Goal: Find contact information: Find contact information

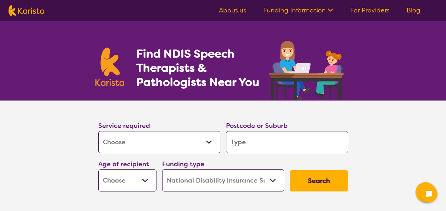
select select "[MEDICAL_DATA]"
select select "NDIS"
select select "[MEDICAL_DATA]"
select select "NDIS"
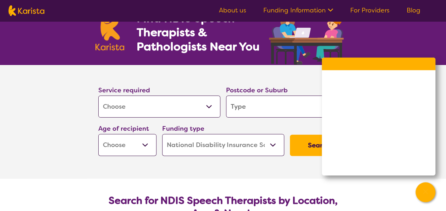
scroll to position [71, 0]
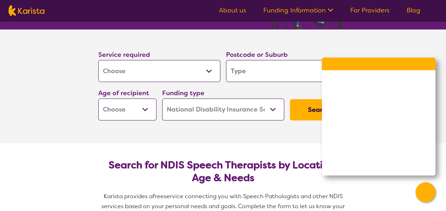
click at [368, 50] on section "Service required Allied Health Assistant Assessment ([MEDICAL_DATA] or [MEDICAL…" at bounding box center [223, 86] width 446 height 114
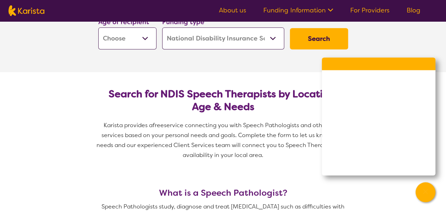
scroll to position [106, 0]
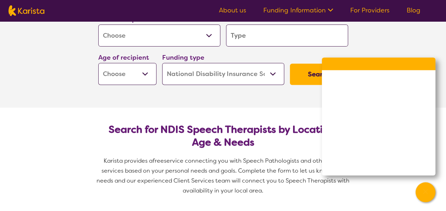
click at [234, 32] on input "search" at bounding box center [287, 35] width 122 height 22
click at [136, 72] on select "Early Childhood - 0 to 9 Child - 10 to 11 Adolescent - 12 to 17 Adult - 18 to 6…" at bounding box center [127, 74] width 58 height 22
select select "EC"
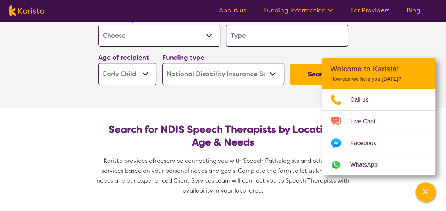
click at [98, 63] on select "Early Childhood - 0 to 9 Child - 10 to 11 Adolescent - 12 to 17 Adult - 18 to 6…" at bounding box center [127, 74] width 58 height 22
select select "EC"
click at [306, 75] on button "Search" at bounding box center [319, 74] width 58 height 21
click at [238, 35] on input "search" at bounding box center [287, 35] width 122 height 22
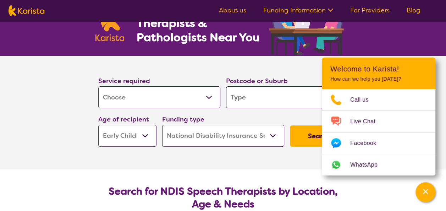
scroll to position [0, 0]
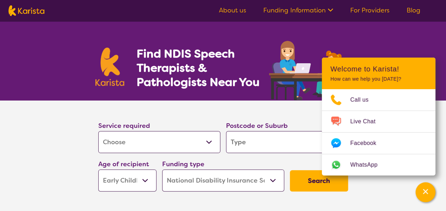
click at [233, 145] on input "search" at bounding box center [287, 142] width 122 height 22
type input "w"
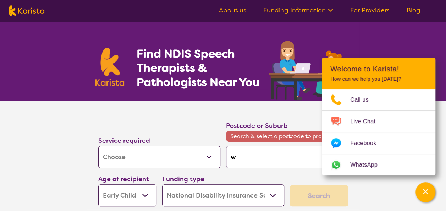
type input "wi"
type input "win"
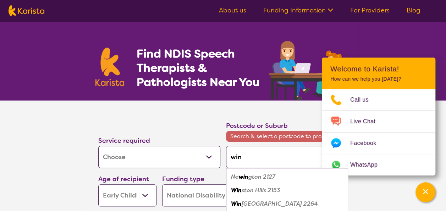
type input "winc"
type input "winch"
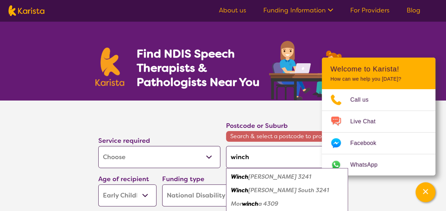
type input "winche"
type input "winchel"
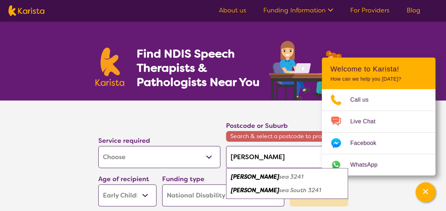
click at [279, 177] on em "sea 3241" at bounding box center [291, 176] width 24 height 7
type input "3241"
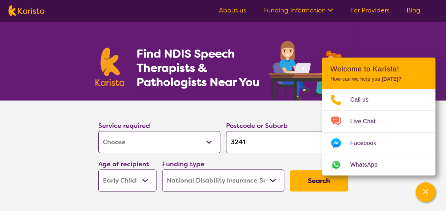
click at [310, 183] on button "Search" at bounding box center [319, 180] width 58 height 21
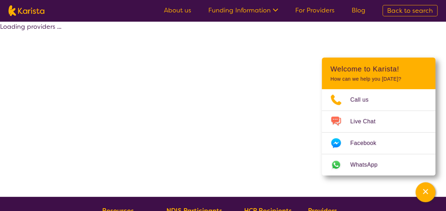
select select "by_score"
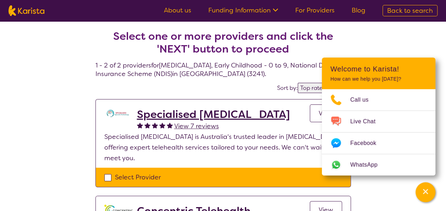
scroll to position [35, 0]
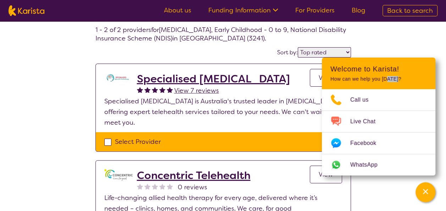
drag, startPoint x: 386, startPoint y: 76, endPoint x: 417, endPoint y: 74, distance: 31.0
click at [417, 74] on header "Welcome to Karista! How can we help you today?" at bounding box center [379, 73] width 114 height 32
drag, startPoint x: 417, startPoint y: 74, endPoint x: 367, endPoint y: 53, distance: 54.7
click at [367, 53] on div "Select one or more providers and click the 'NEXT' button to proceed 1 - 2 of 2 …" at bounding box center [223, 124] width 446 height 277
click at [313, 78] on link "View" at bounding box center [326, 78] width 32 height 18
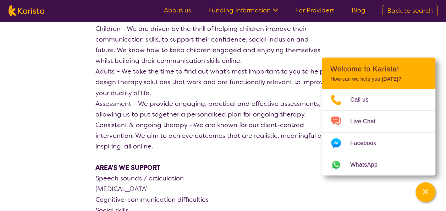
scroll to position [568, 0]
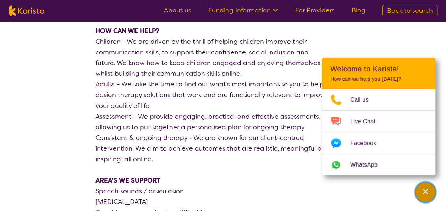
click at [423, 188] on icon "Channel Menu" at bounding box center [425, 191] width 7 height 7
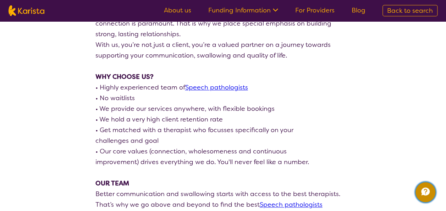
scroll to position [319, 0]
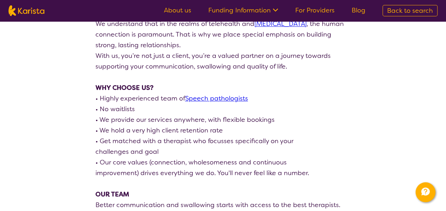
click at [221, 94] on link "Speech pathologists" at bounding box center [216, 98] width 63 height 9
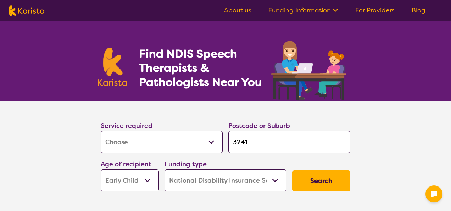
select select "[MEDICAL_DATA]"
select select "EC"
select select "NDIS"
select select "[MEDICAL_DATA]"
select select "EC"
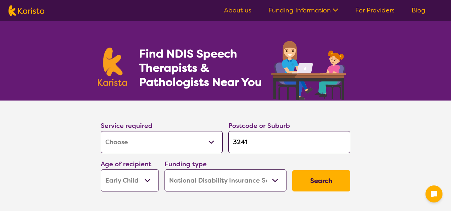
select select "NDIS"
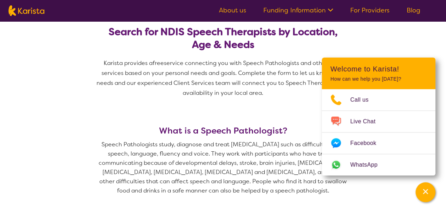
scroll to position [248, 0]
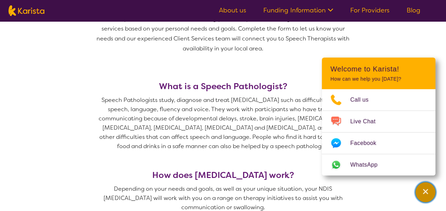
click at [424, 191] on icon "Channel Menu" at bounding box center [425, 191] width 5 height 5
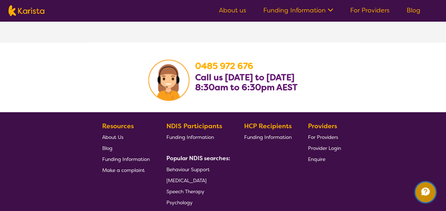
scroll to position [1171, 0]
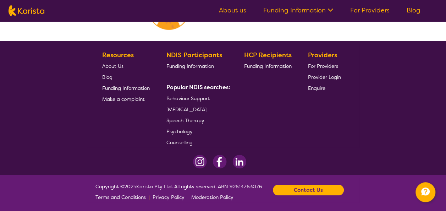
click at [304, 191] on b "Contact Us" at bounding box center [308, 189] width 29 height 11
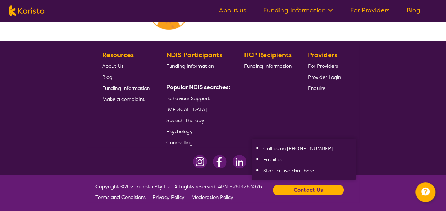
click at [345, 117] on section "Resources About Us Blog Funding Information Make a complaint NDIS Participants …" at bounding box center [223, 96] width 272 height 104
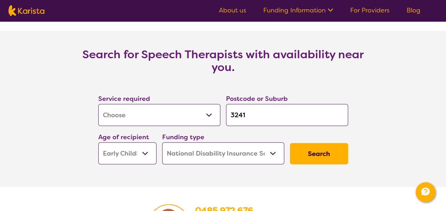
scroll to position [993, 0]
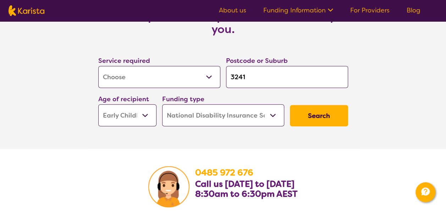
click at [329, 120] on button "Search" at bounding box center [319, 115] width 58 height 21
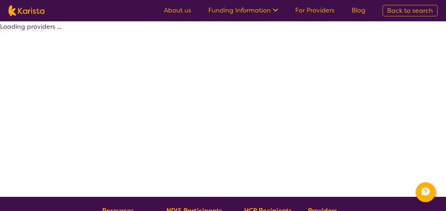
select select "by_score"
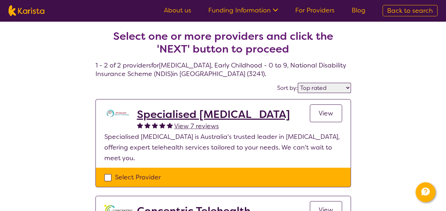
click at [236, 111] on h2 "Specialised [MEDICAL_DATA]" at bounding box center [213, 114] width 153 height 13
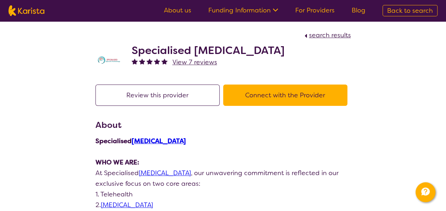
click at [275, 98] on button "Connect with the Provider" at bounding box center [285, 94] width 124 height 21
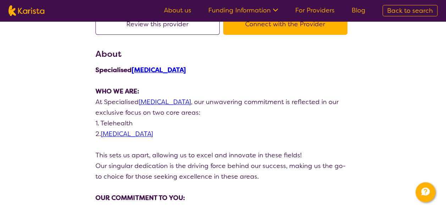
scroll to position [35, 0]
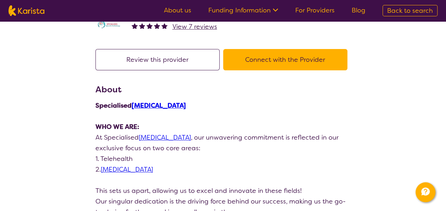
click at [116, 171] on link "[MEDICAL_DATA]" at bounding box center [127, 169] width 52 height 9
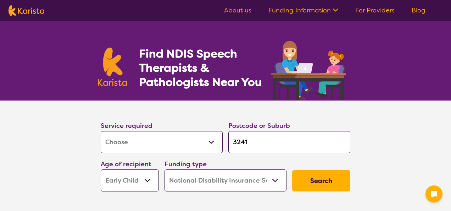
select select "[MEDICAL_DATA]"
select select "EC"
select select "NDIS"
select select "[MEDICAL_DATA]"
select select "EC"
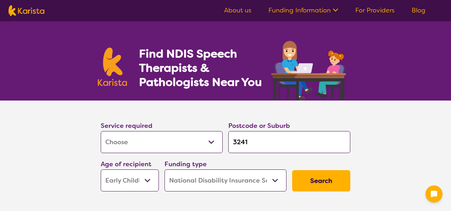
select select "NDIS"
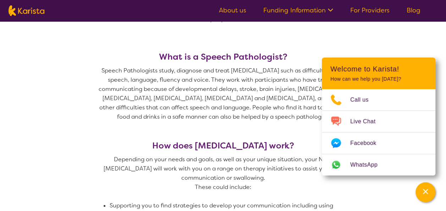
scroll to position [319, 0]
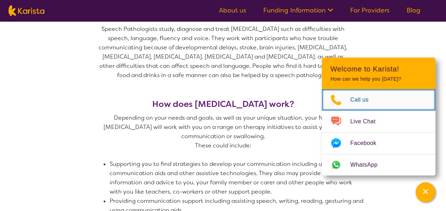
click at [354, 104] on span "Call us" at bounding box center [363, 99] width 27 height 11
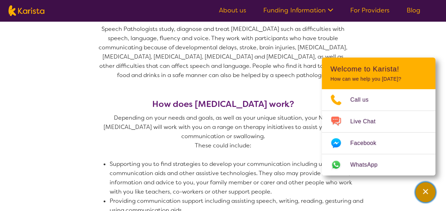
click at [421, 195] on div "Channel Menu" at bounding box center [425, 192] width 14 height 16
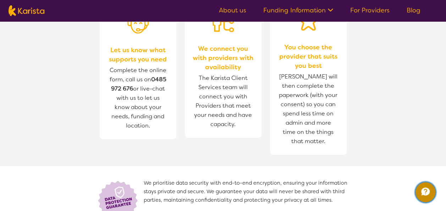
scroll to position [710, 0]
